Goal: Information Seeking & Learning: Learn about a topic

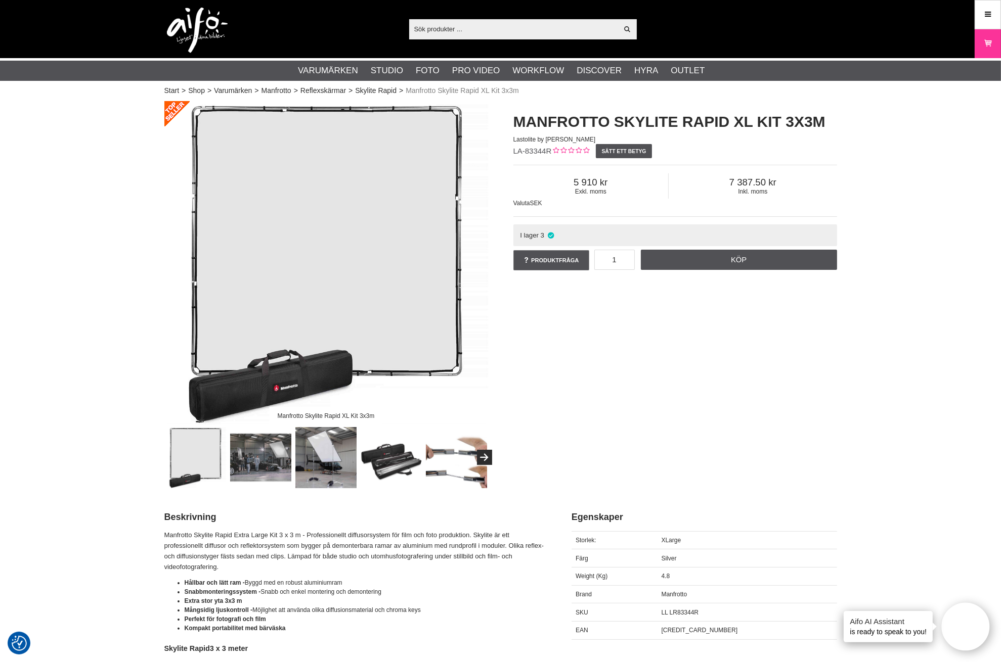
click at [310, 455] on img at bounding box center [325, 457] width 61 height 61
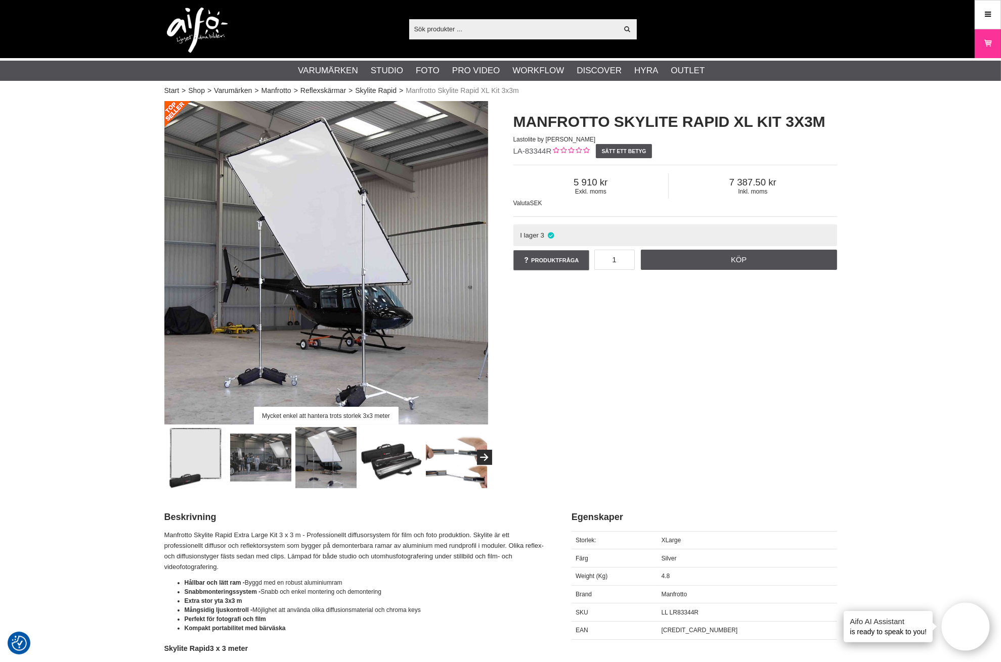
click at [262, 458] on img at bounding box center [260, 457] width 61 height 61
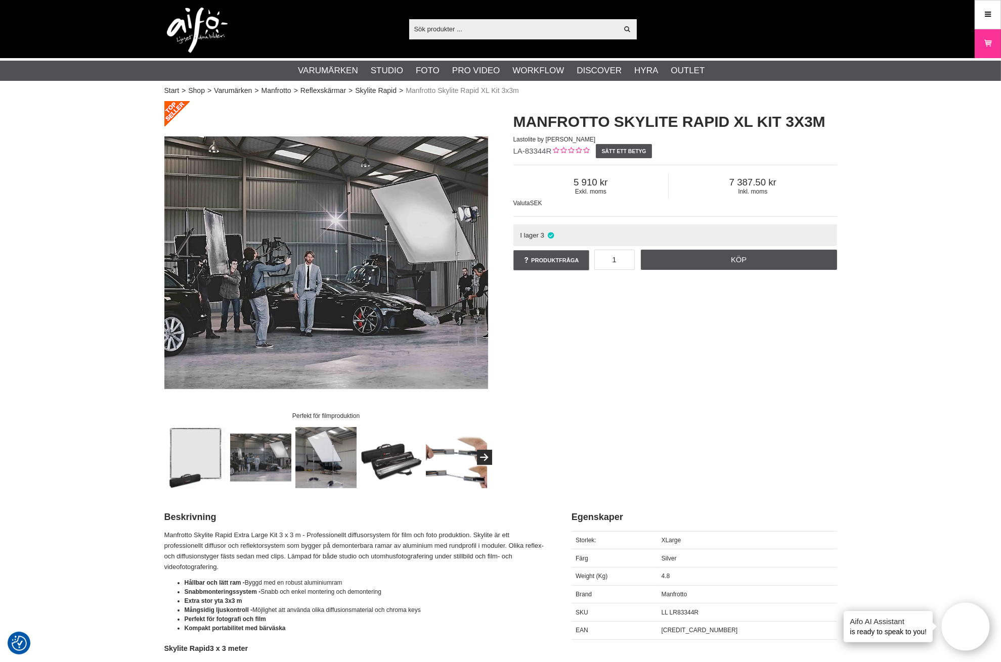
click at [408, 251] on img at bounding box center [326, 263] width 324 height 324
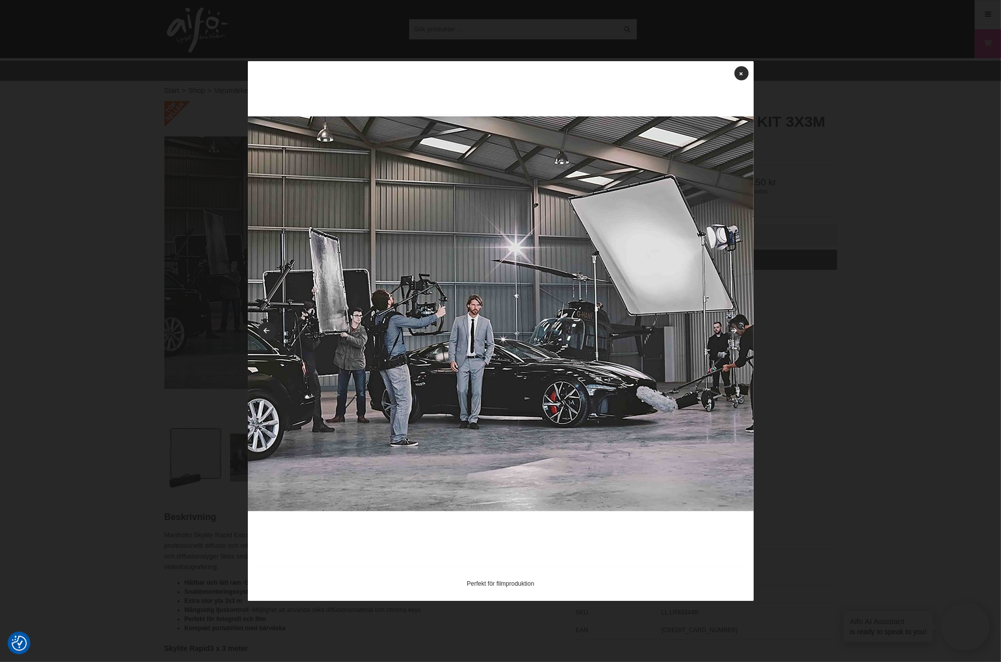
click at [730, 330] on link at bounding box center [734, 331] width 18 height 18
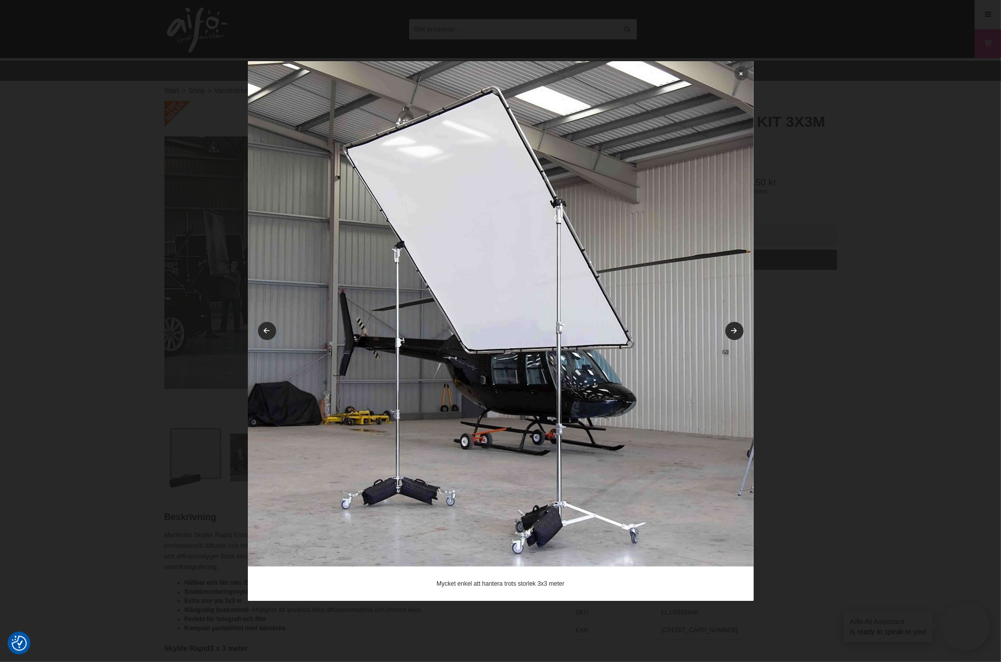
click at [742, 71] on icon at bounding box center [741, 74] width 3 height 6
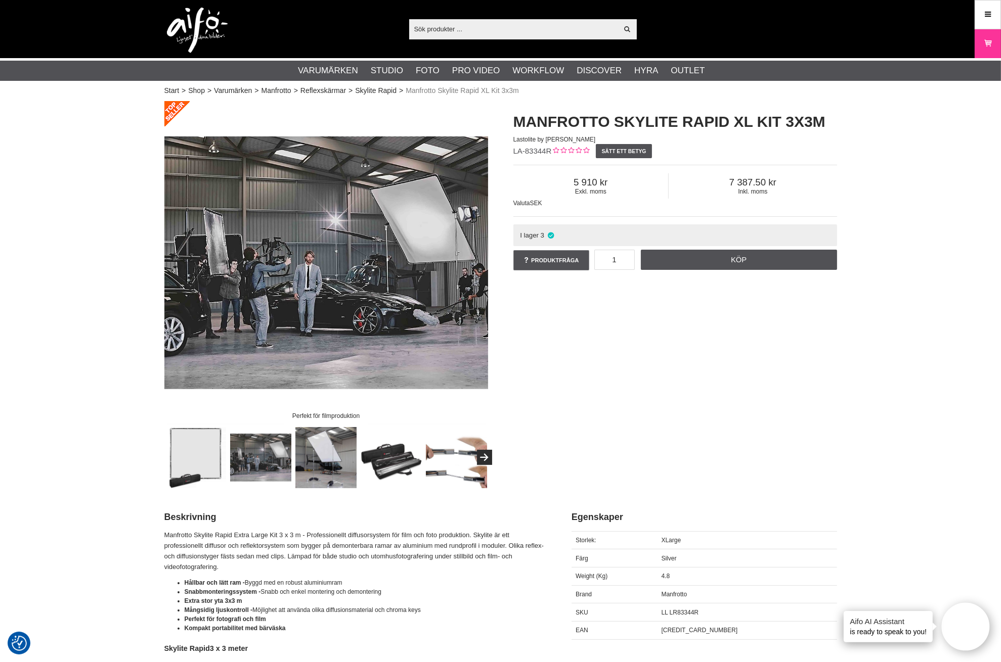
click at [327, 454] on img at bounding box center [325, 457] width 61 height 61
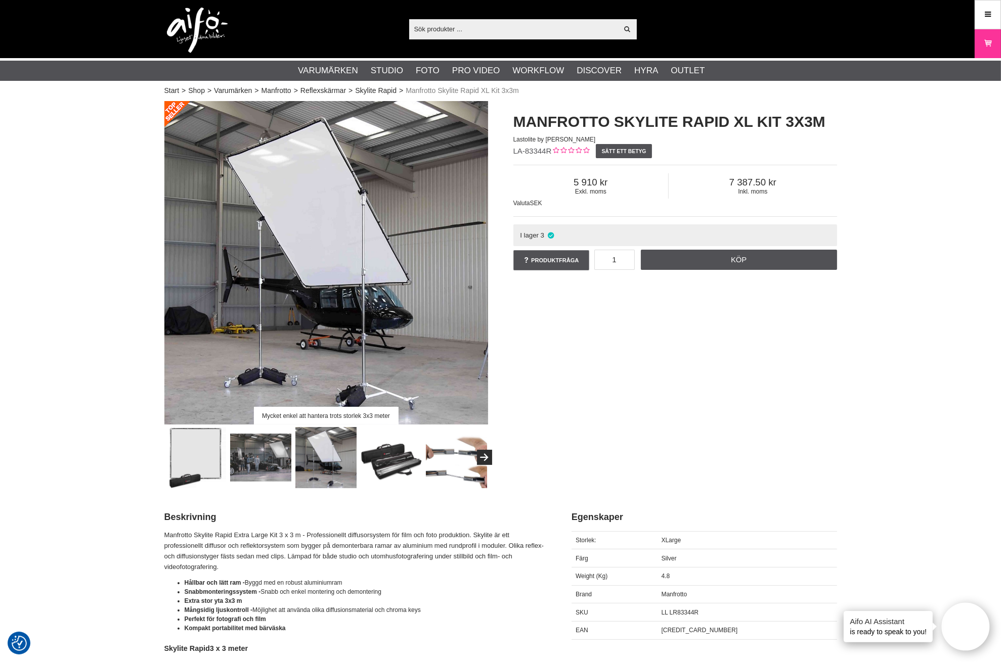
click at [441, 460] on img at bounding box center [456, 457] width 61 height 61
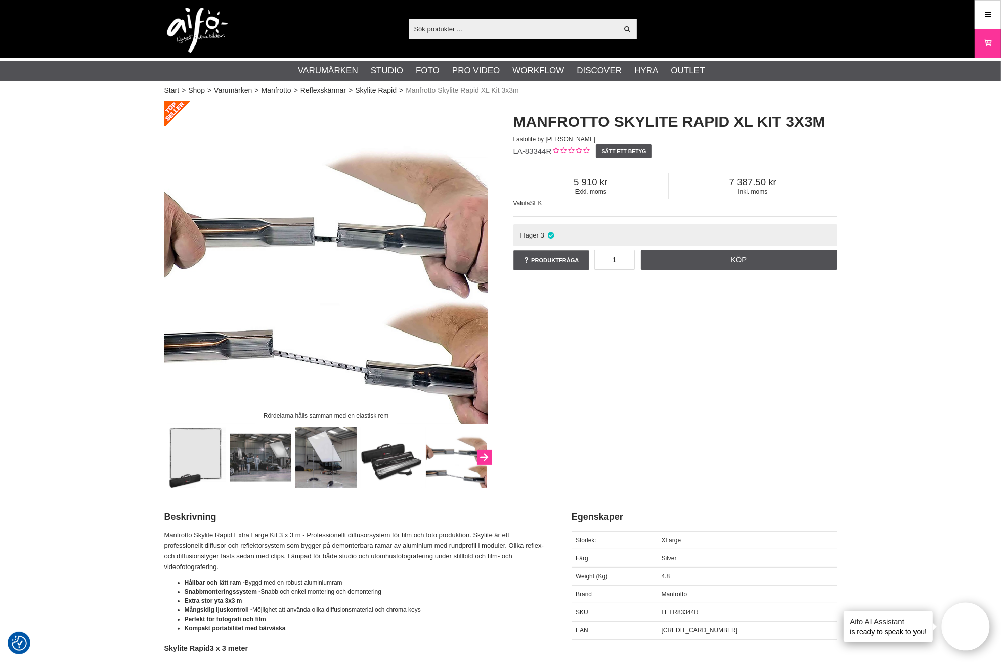
click at [485, 457] on button "Next" at bounding box center [484, 457] width 15 height 15
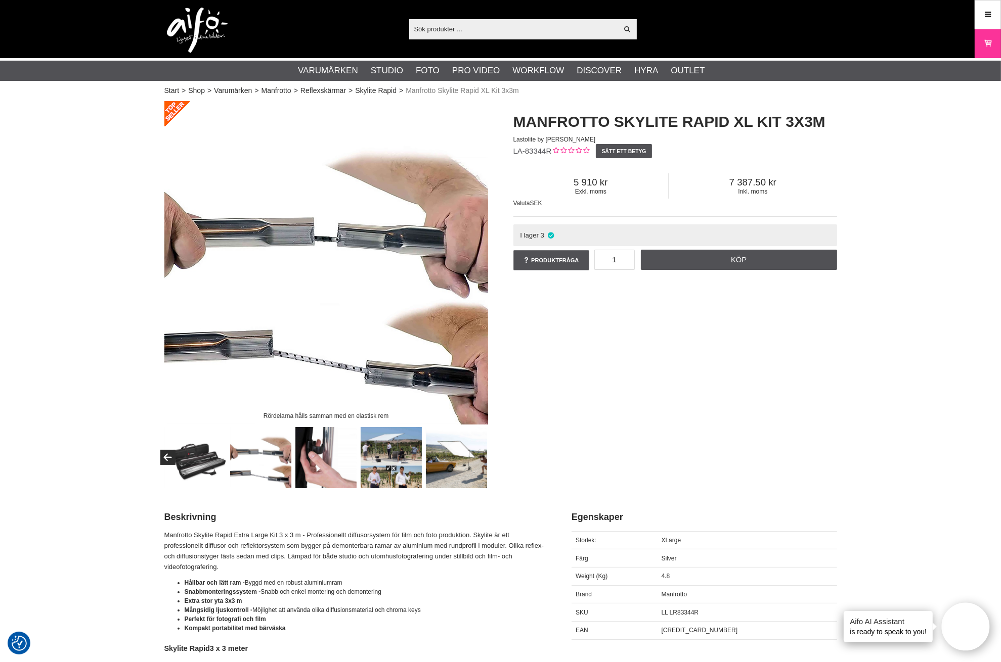
click at [325, 460] on img at bounding box center [325, 457] width 61 height 61
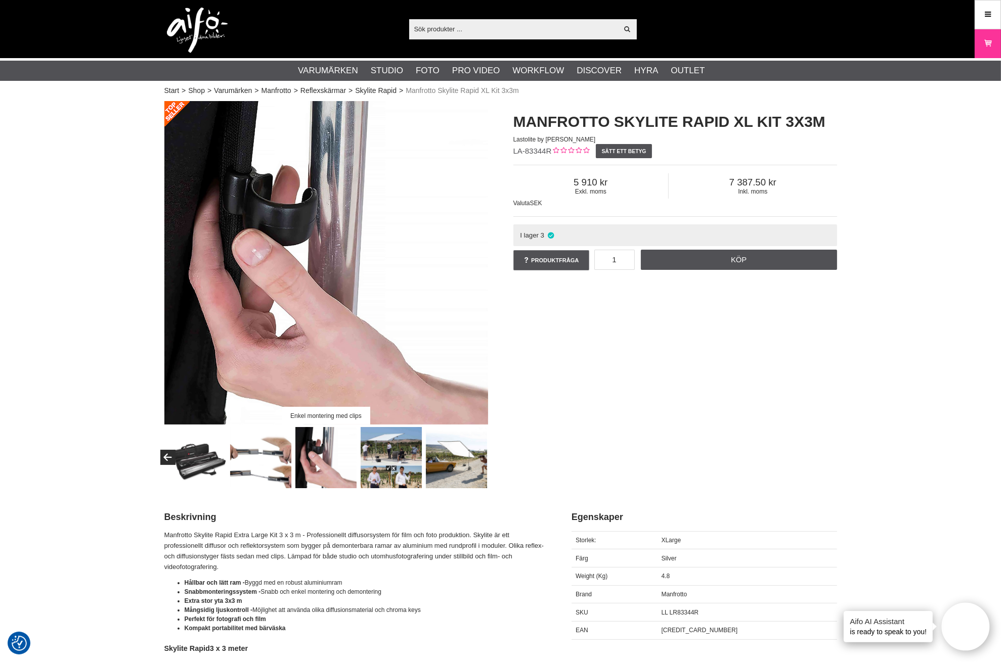
click at [377, 463] on img at bounding box center [390, 457] width 61 height 61
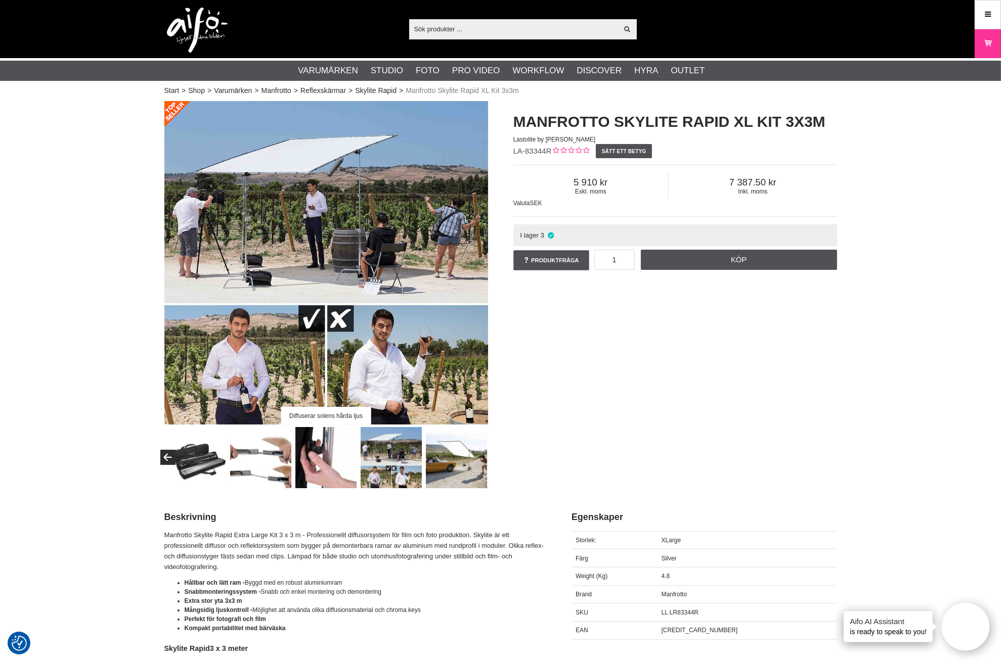
click at [443, 477] on img at bounding box center [456, 457] width 61 height 61
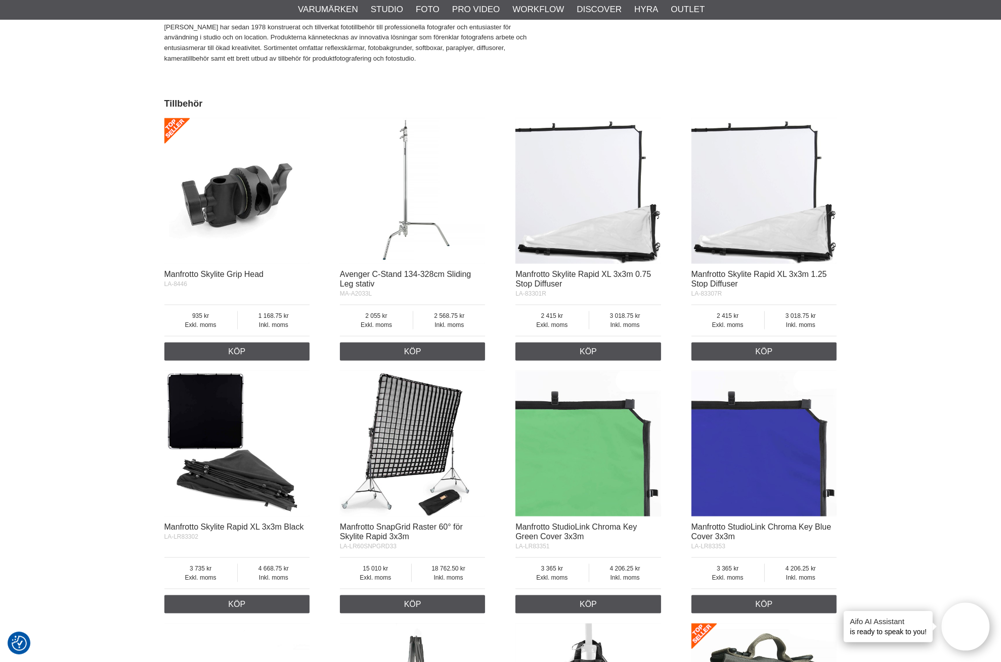
scroll to position [1770, 0]
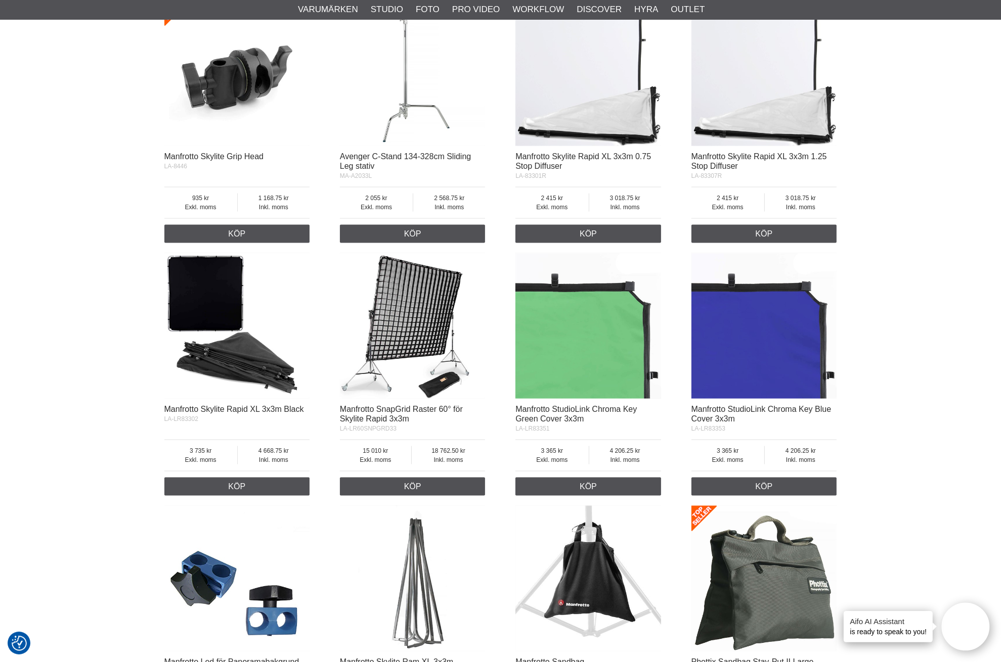
click at [424, 293] on img at bounding box center [413, 326] width 146 height 146
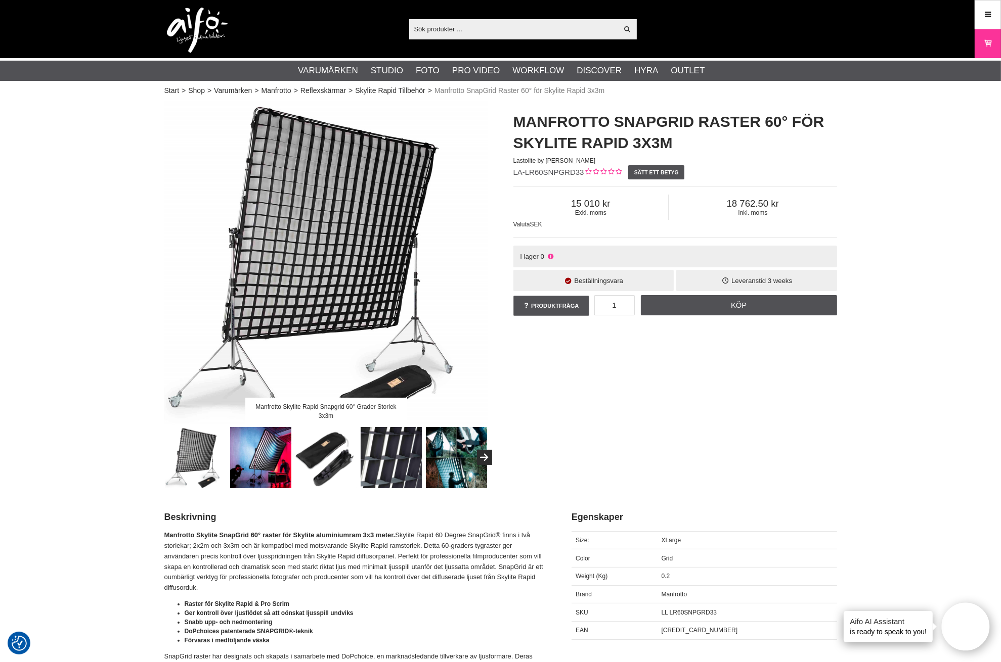
click at [407, 439] on img at bounding box center [390, 457] width 61 height 61
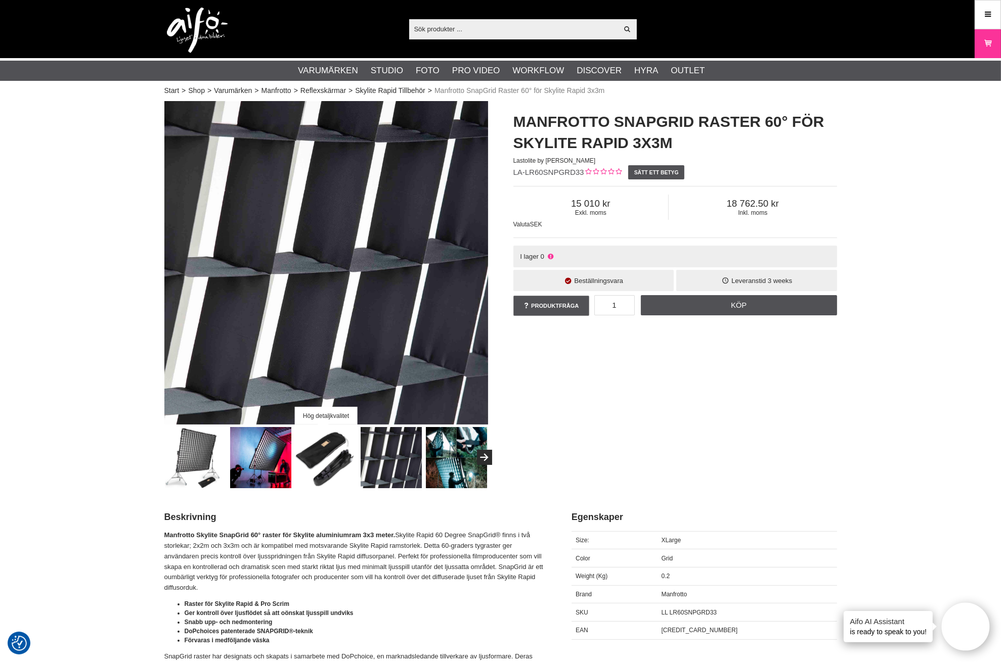
click at [454, 466] on img at bounding box center [456, 457] width 61 height 61
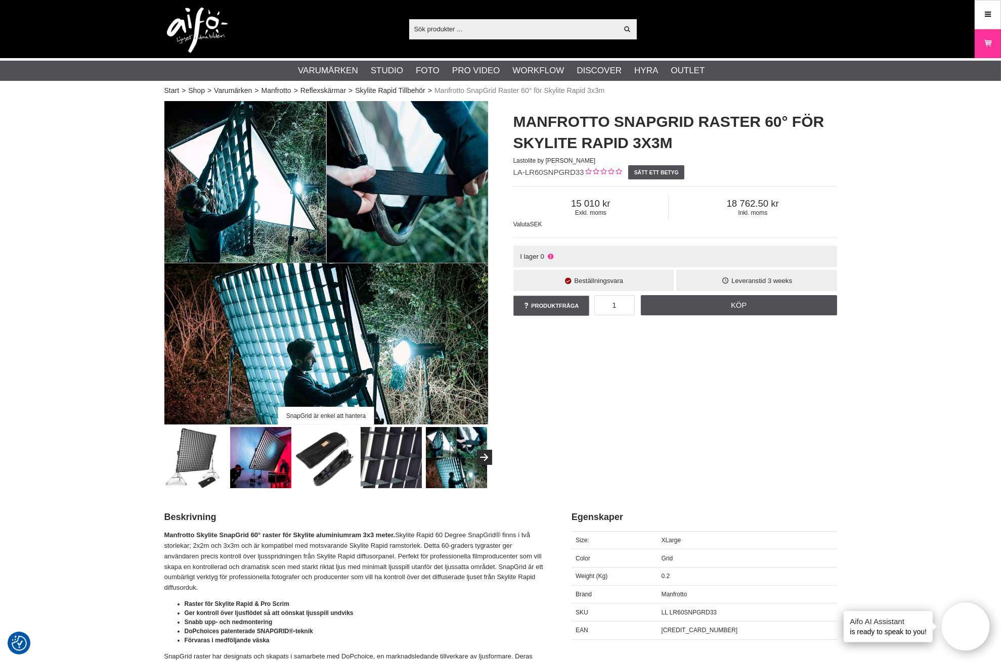
click at [371, 457] on img at bounding box center [390, 457] width 61 height 61
